Goal: Go to known website: Access a specific website the user already knows

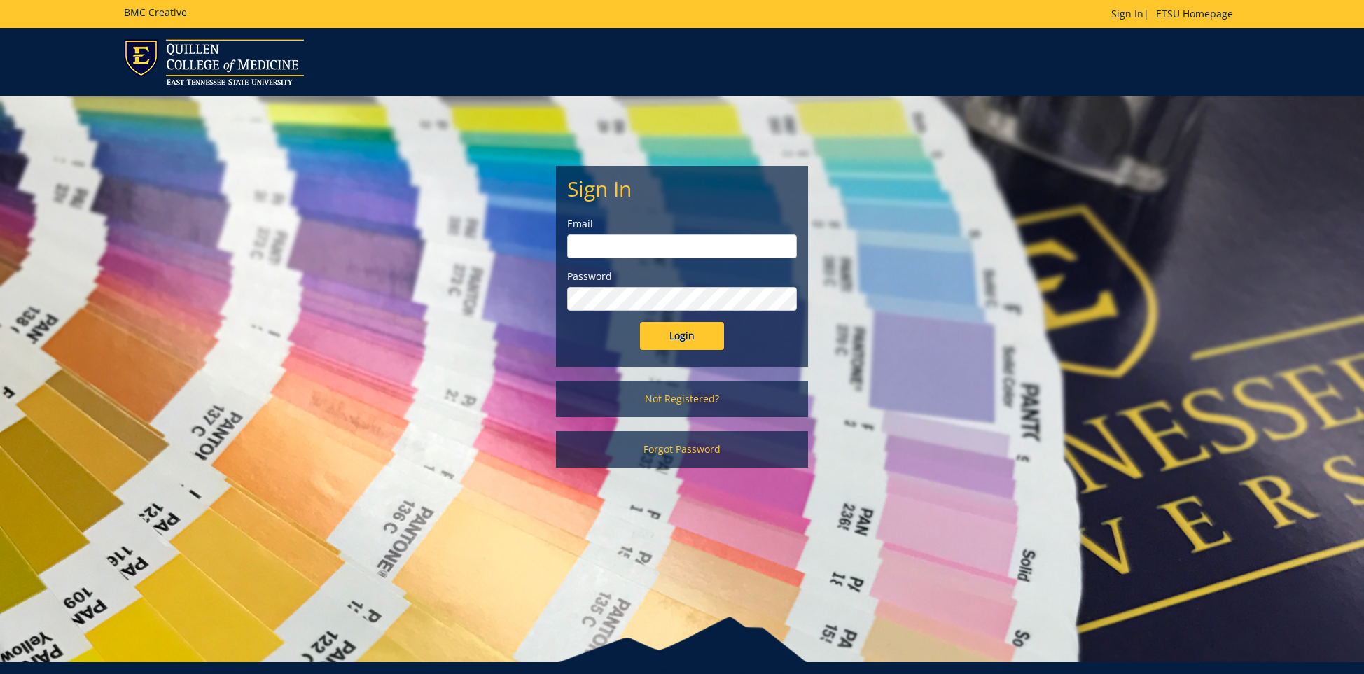
type input "[EMAIL_ADDRESS][DOMAIN_NAME]"
click at [691, 333] on input "Login" at bounding box center [682, 336] width 84 height 28
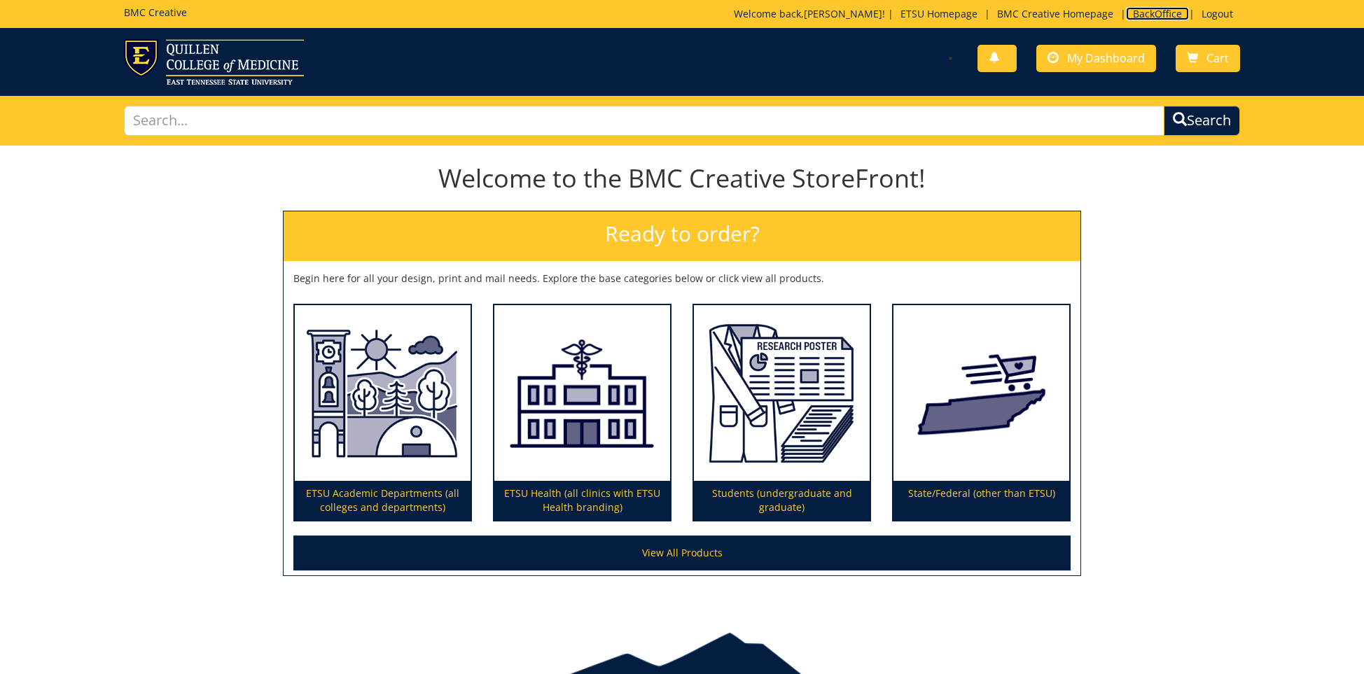
click at [1159, 14] on link "BackOffice" at bounding box center [1157, 13] width 63 height 13
